Goal: Task Accomplishment & Management: Manage account settings

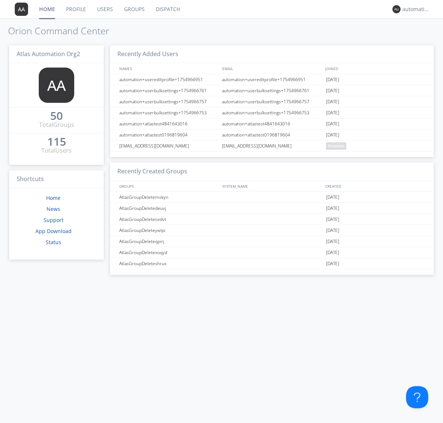
click at [167, 9] on link "Dispatch" at bounding box center [167, 9] width 35 height 18
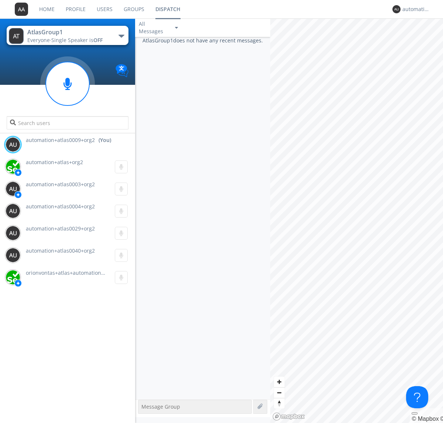
click at [121, 36] on div "button" at bounding box center [121, 36] width 6 height 3
click at [0, 0] on span "AtlasGroupDispatch5" at bounding box center [0, 0] width 0 height 0
click at [414, 9] on div "automation+atlas0009+org2" at bounding box center [416, 9] width 28 height 7
click at [419, 39] on div "Log Out" at bounding box center [420, 38] width 38 height 13
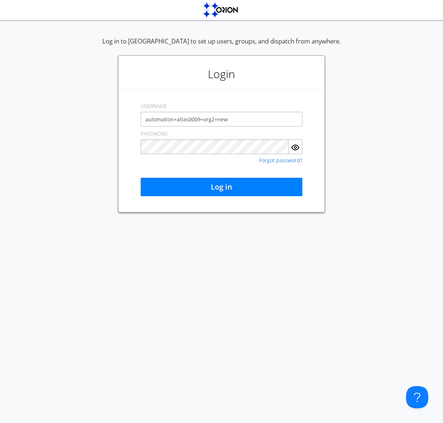
type input "automation+atlas0009+org2+new"
click at [221, 187] on button "Log in" at bounding box center [222, 187] width 162 height 18
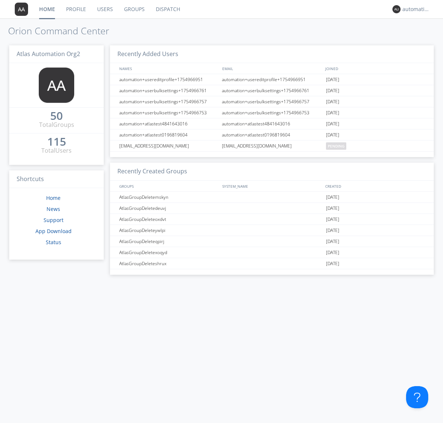
click at [167, 9] on link "Dispatch" at bounding box center [167, 9] width 35 height 18
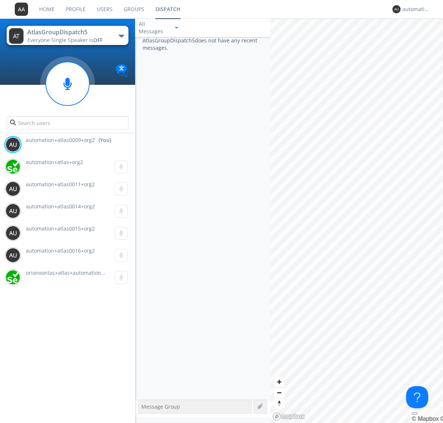
click at [121, 36] on div "button" at bounding box center [121, 36] width 6 height 3
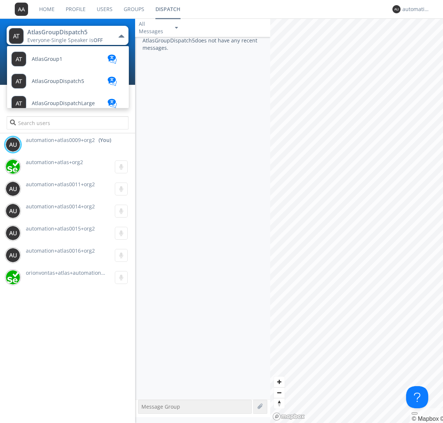
click at [46, 59] on span "AtlasGroup1" at bounding box center [47, 59] width 31 height 6
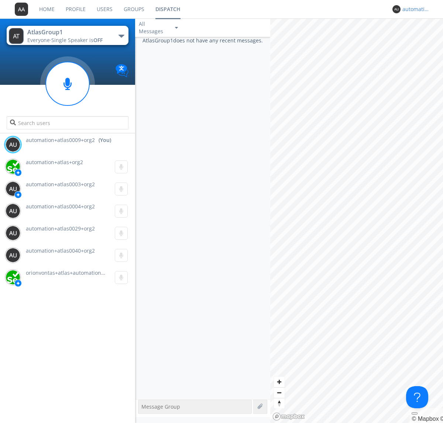
click at [414, 9] on div "automation+atlas0009+org2" at bounding box center [416, 9] width 28 height 7
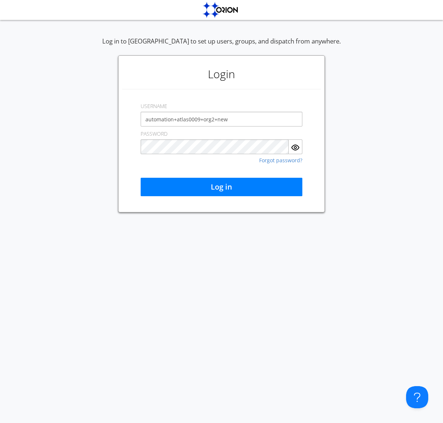
type input "automation+atlas0009+org2+new"
click at [221, 187] on button "Log in" at bounding box center [222, 187] width 162 height 18
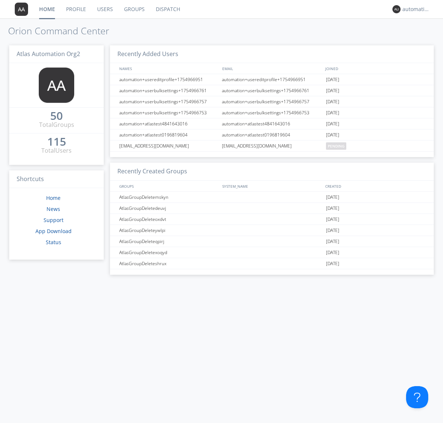
click at [167, 9] on link "Dispatch" at bounding box center [167, 9] width 35 height 18
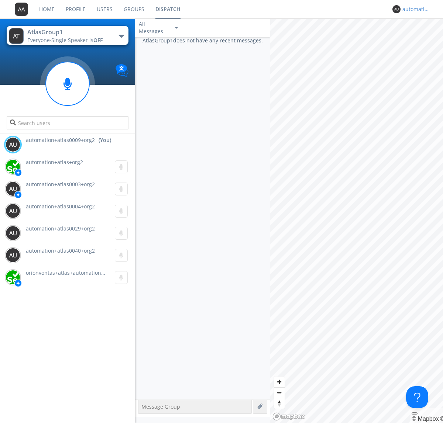
click at [414, 9] on div "automation+atlas0009+org2" at bounding box center [416, 9] width 28 height 7
